Goal: Transaction & Acquisition: Register for event/course

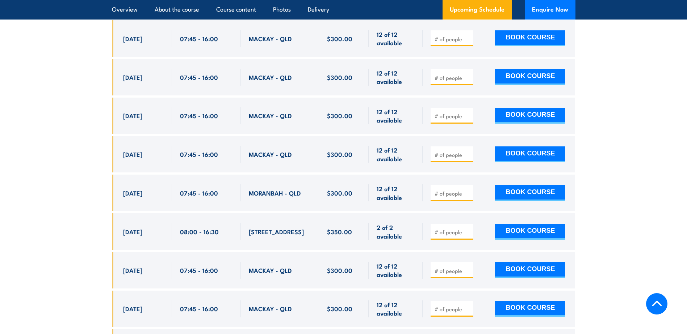
scroll to position [1700, 0]
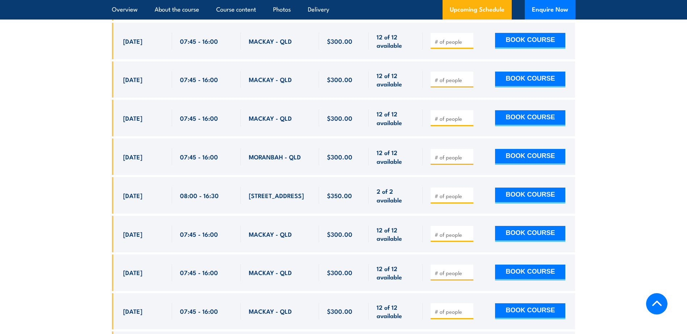
drag, startPoint x: 161, startPoint y: 280, endPoint x: 121, endPoint y: 281, distance: 40.5
click at [121, 281] on div "30 Oct, 2025, 07:45 - 07:45" at bounding box center [142, 273] width 60 height 37
copy span "30 Oct, 2025"
click at [526, 278] on button "BOOK COURSE" at bounding box center [530, 273] width 70 height 16
type input "1"
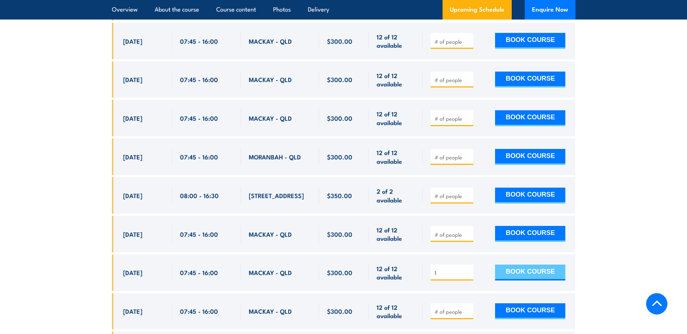
click at [526, 280] on button "BOOK COURSE" at bounding box center [530, 273] width 70 height 16
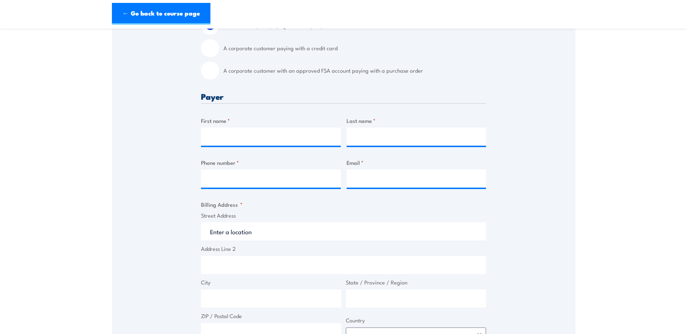
scroll to position [181, 0]
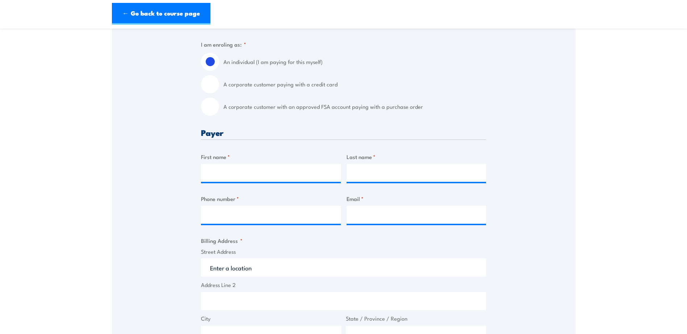
click at [214, 113] on input "A corporate customer with an approved FSA account paying with a purchase order" at bounding box center [210, 107] width 18 height 18
radio input "true"
